Goal: Task Accomplishment & Management: Complete application form

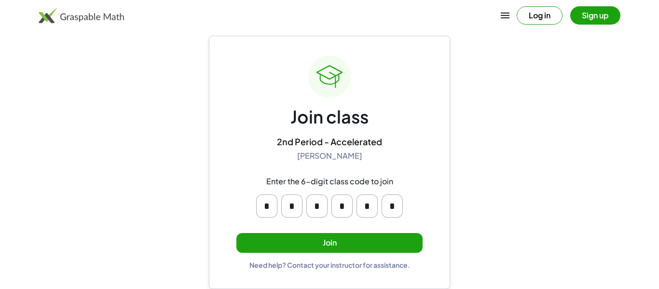
scroll to position [17, 0]
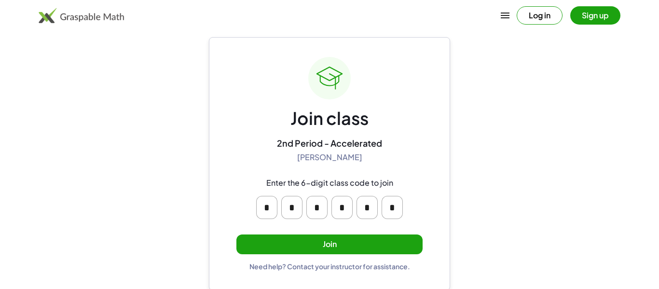
click at [316, 207] on input "*" at bounding box center [316, 207] width 21 height 23
click at [433, 211] on div "Join class 2nd Period - Accelerated [PERSON_NAME] Enter the 6-digit class code …" at bounding box center [329, 163] width 241 height 253
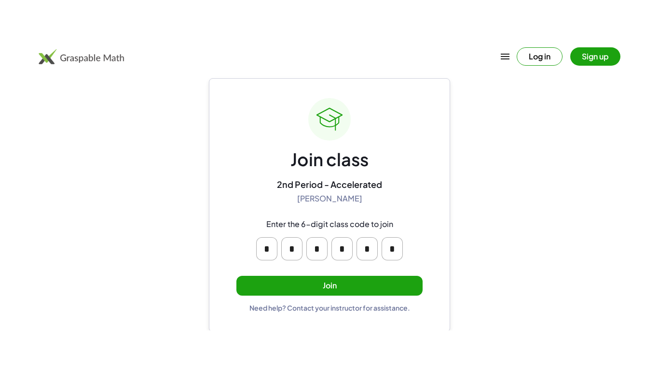
scroll to position [0, 0]
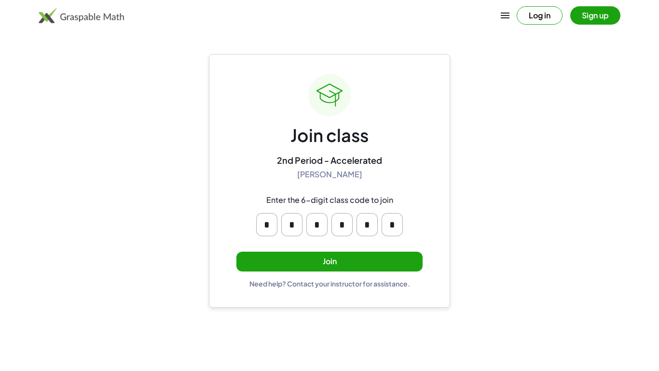
click at [318, 261] on button "Join" at bounding box center [329, 261] width 186 height 20
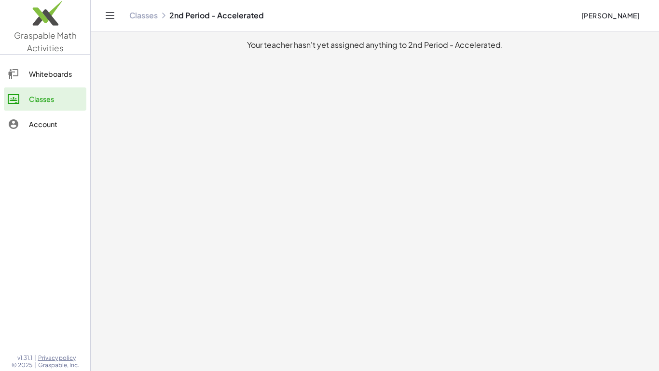
click at [10, 36] on img at bounding box center [45, 15] width 90 height 41
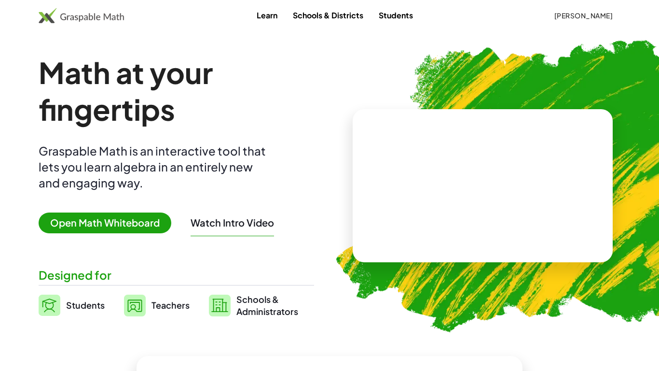
click at [206, 14] on div "Learn Schools & Districts Students Shaurya Patel" at bounding box center [329, 15] width 659 height 17
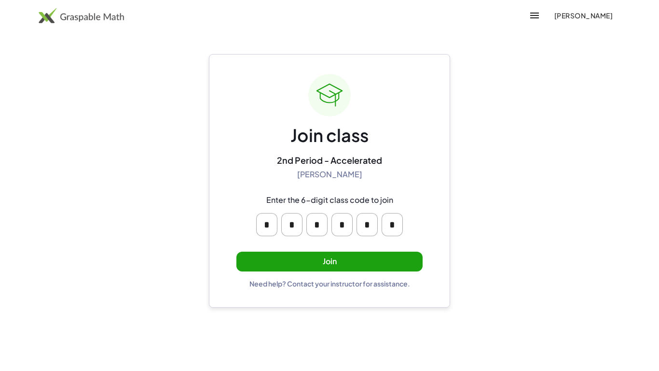
click at [380, 252] on button "Join" at bounding box center [329, 261] width 186 height 20
